Goal: Information Seeking & Learning: Check status

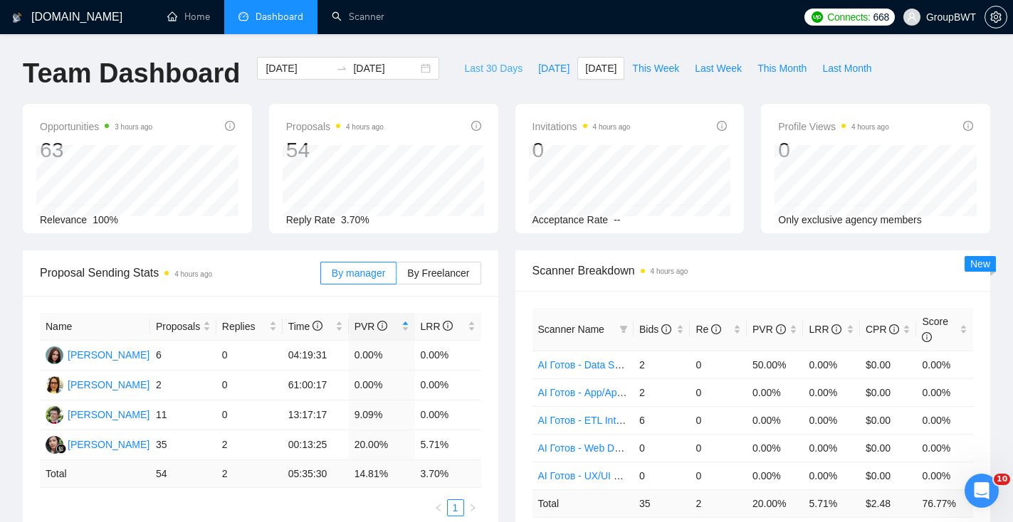
click at [477, 73] on span "Last 30 Days" at bounding box center [493, 68] width 58 height 16
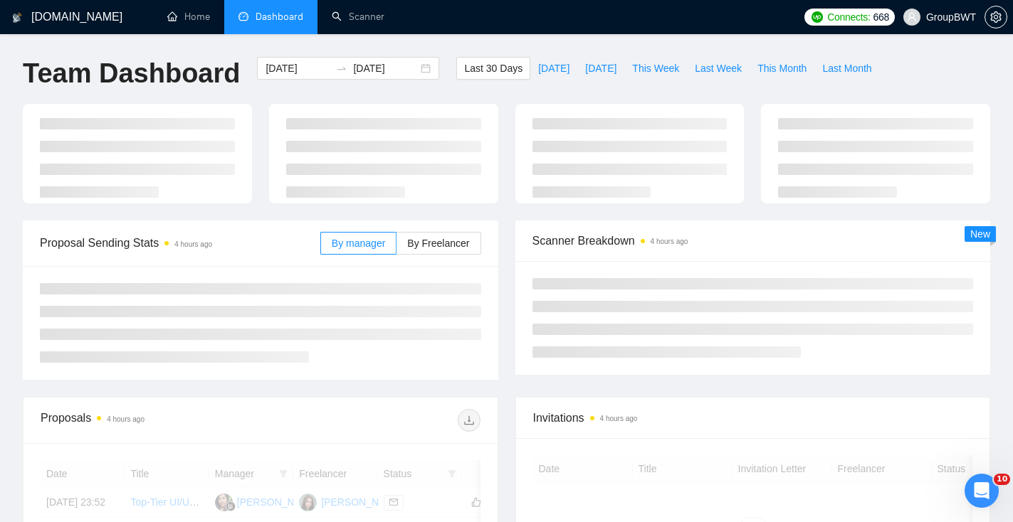
type input "[DATE]"
click at [464, 238] on main "Team Dashboard [DATE] [DATE] Last 30 Days [DATE] [DATE] This Week Last Week Thi…" at bounding box center [506, 349] width 967 height 585
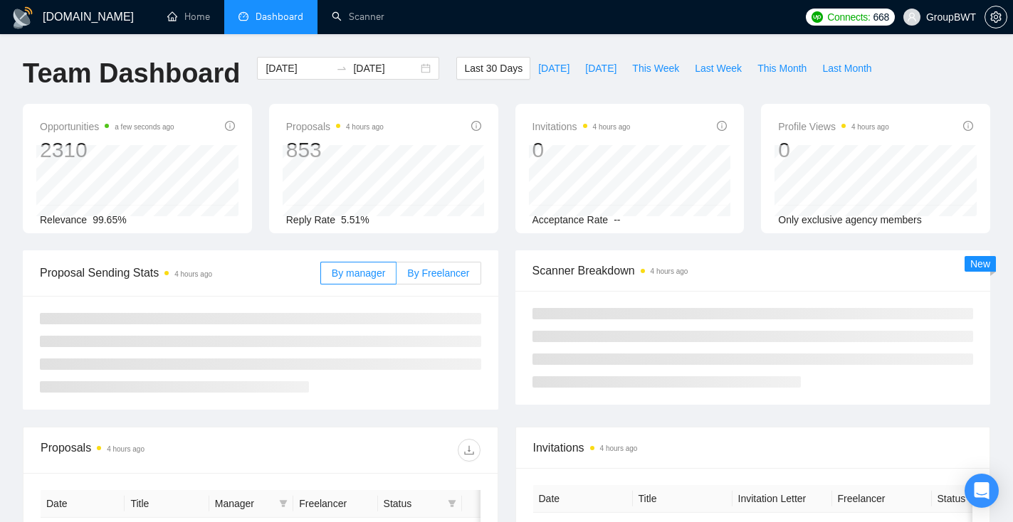
click at [456, 270] on span "By Freelancer" at bounding box center [438, 273] width 62 height 11
click at [396, 277] on input "By Freelancer" at bounding box center [396, 277] width 0 height 0
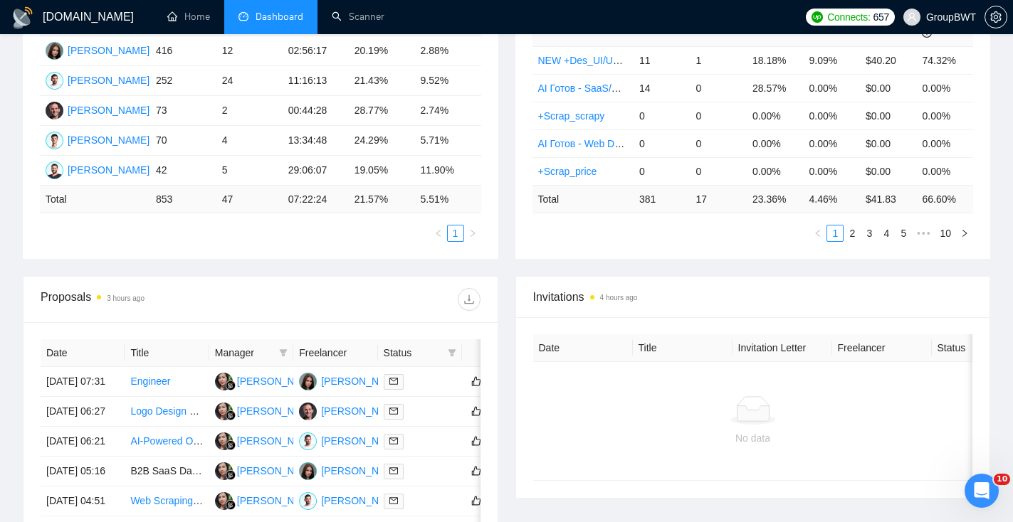
scroll to position [364, 0]
